Goal: Understand process/instructions: Learn how to perform a task or action

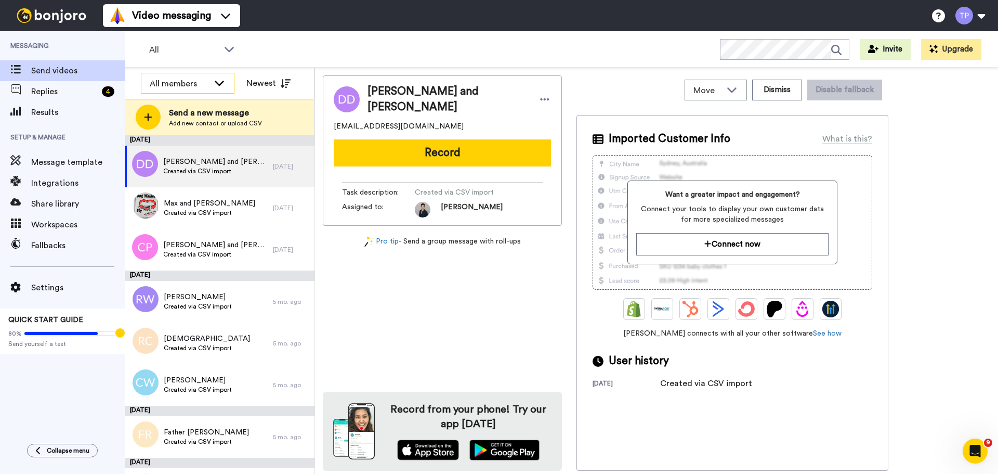
click at [218, 83] on icon at bounding box center [219, 82] width 12 height 10
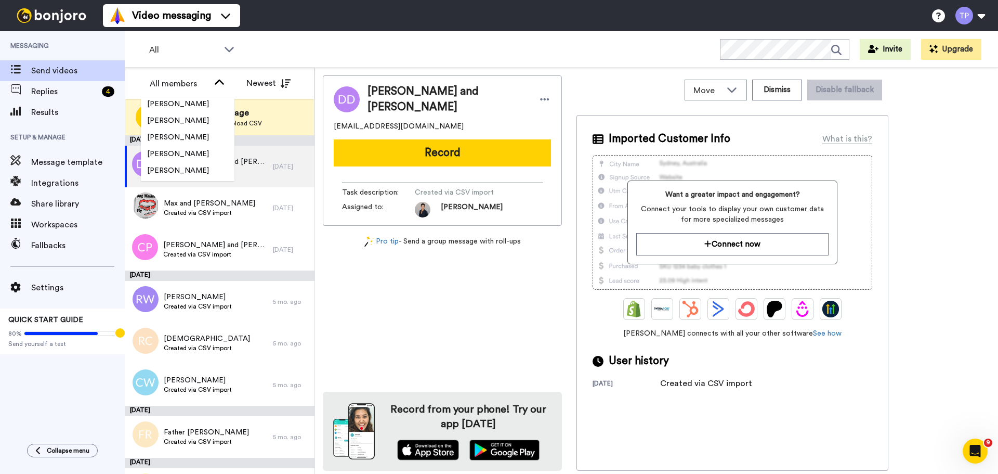
scroll to position [49, 0]
click at [203, 139] on li "[PERSON_NAME]" at bounding box center [188, 139] width 94 height 17
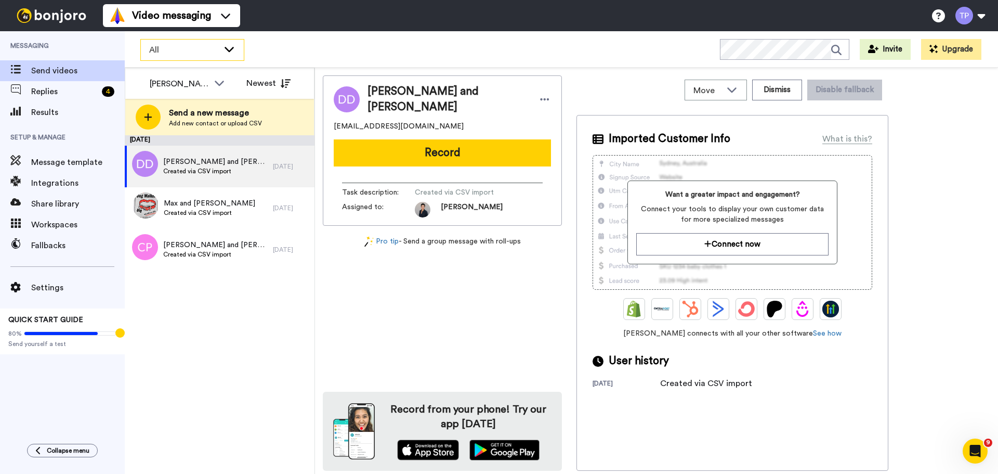
click at [234, 44] on icon at bounding box center [229, 49] width 12 height 10
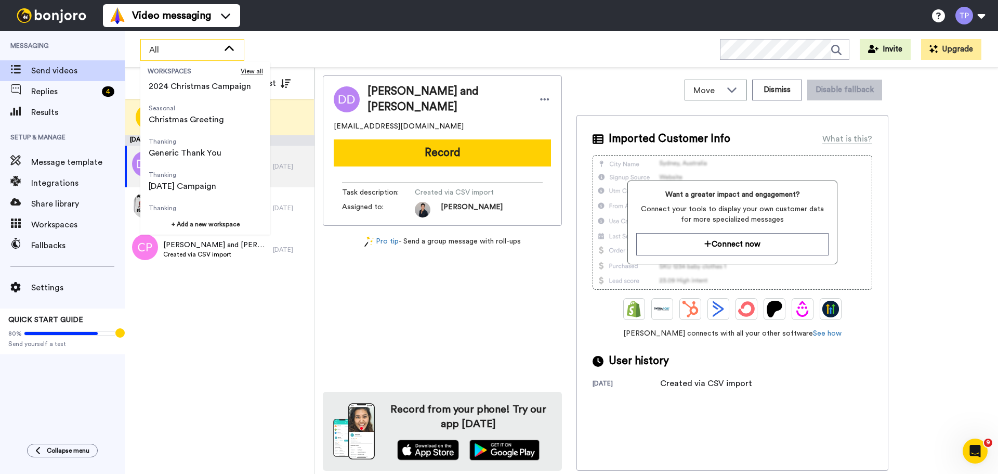
scroll to position [266, 0]
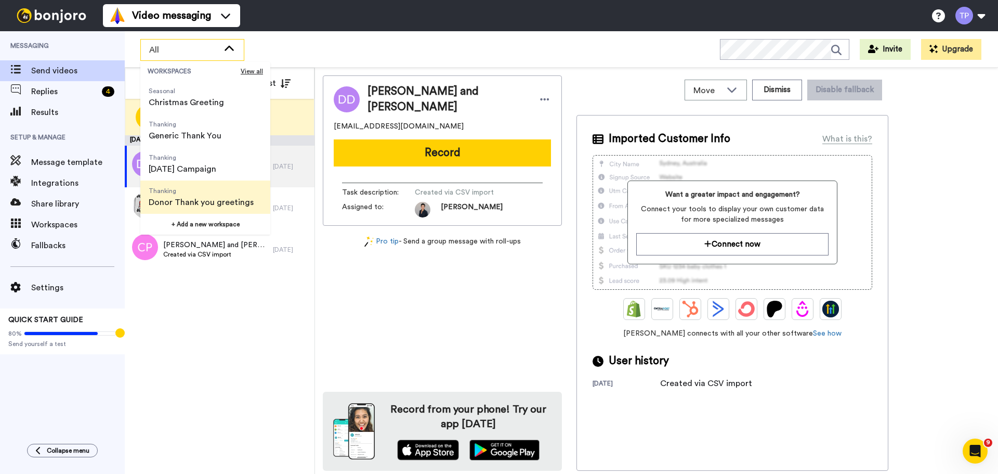
click at [204, 199] on span "Donor Thank you greetings" at bounding box center [201, 202] width 105 height 12
